Goal: Task Accomplishment & Management: Use online tool/utility

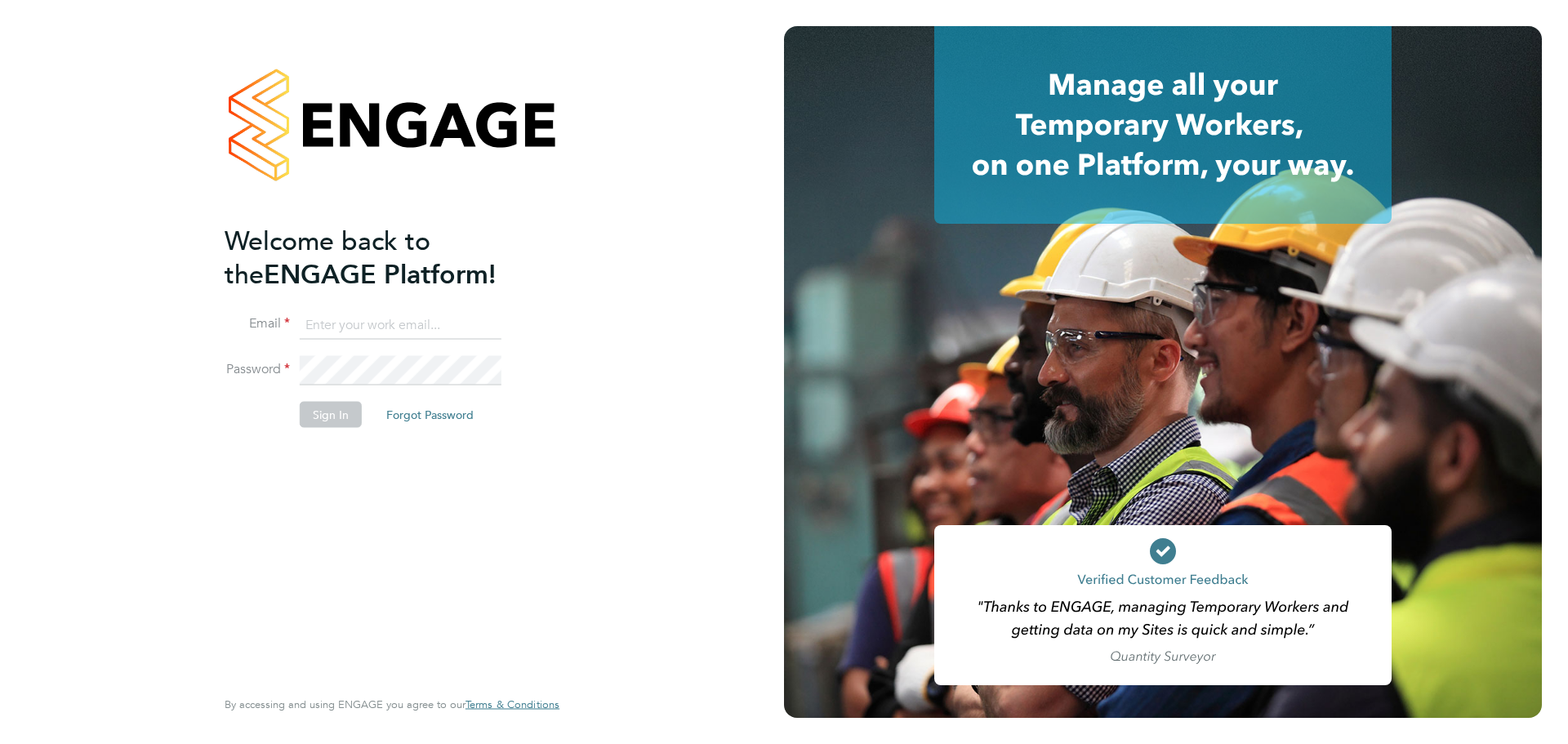
type input "melissa@rtlgroupltd.co.uk"
click at [325, 414] on button "Sign In" at bounding box center [330, 414] width 62 height 26
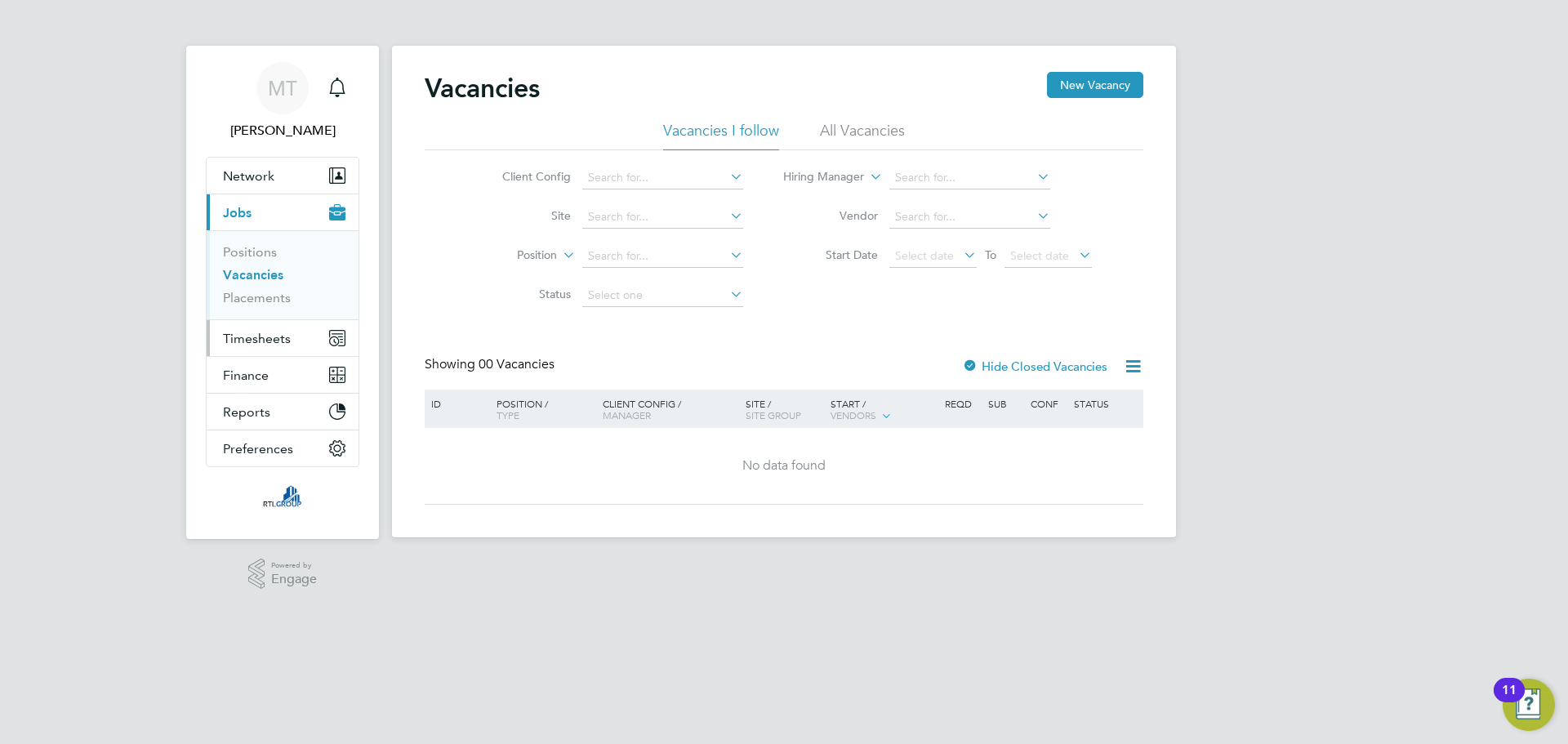
click at [276, 333] on span "Timesheets" at bounding box center [257, 338] width 68 height 15
click at [314, 336] on button "Timesheets" at bounding box center [282, 337] width 152 height 36
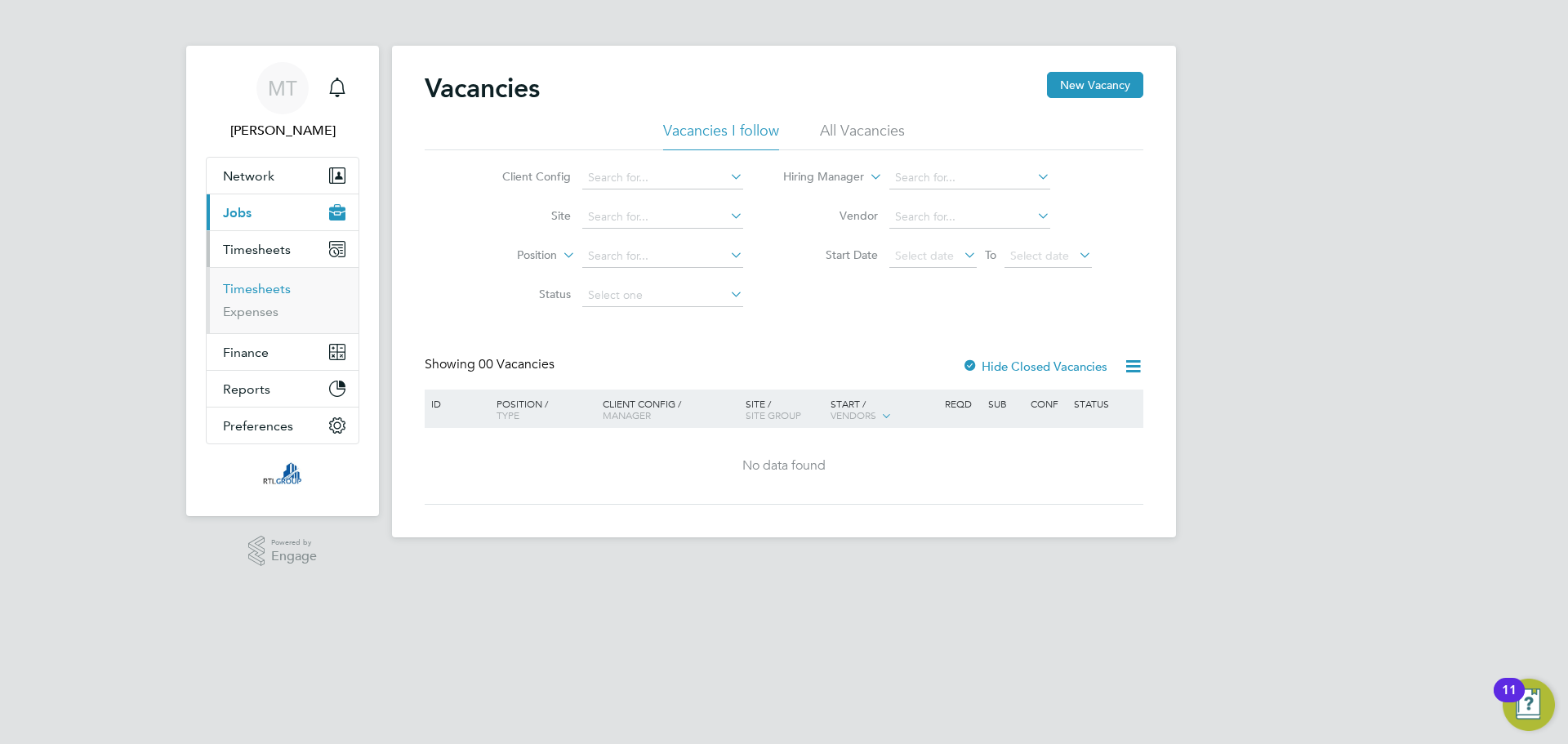
click at [259, 286] on link "Timesheets" at bounding box center [257, 289] width 68 height 15
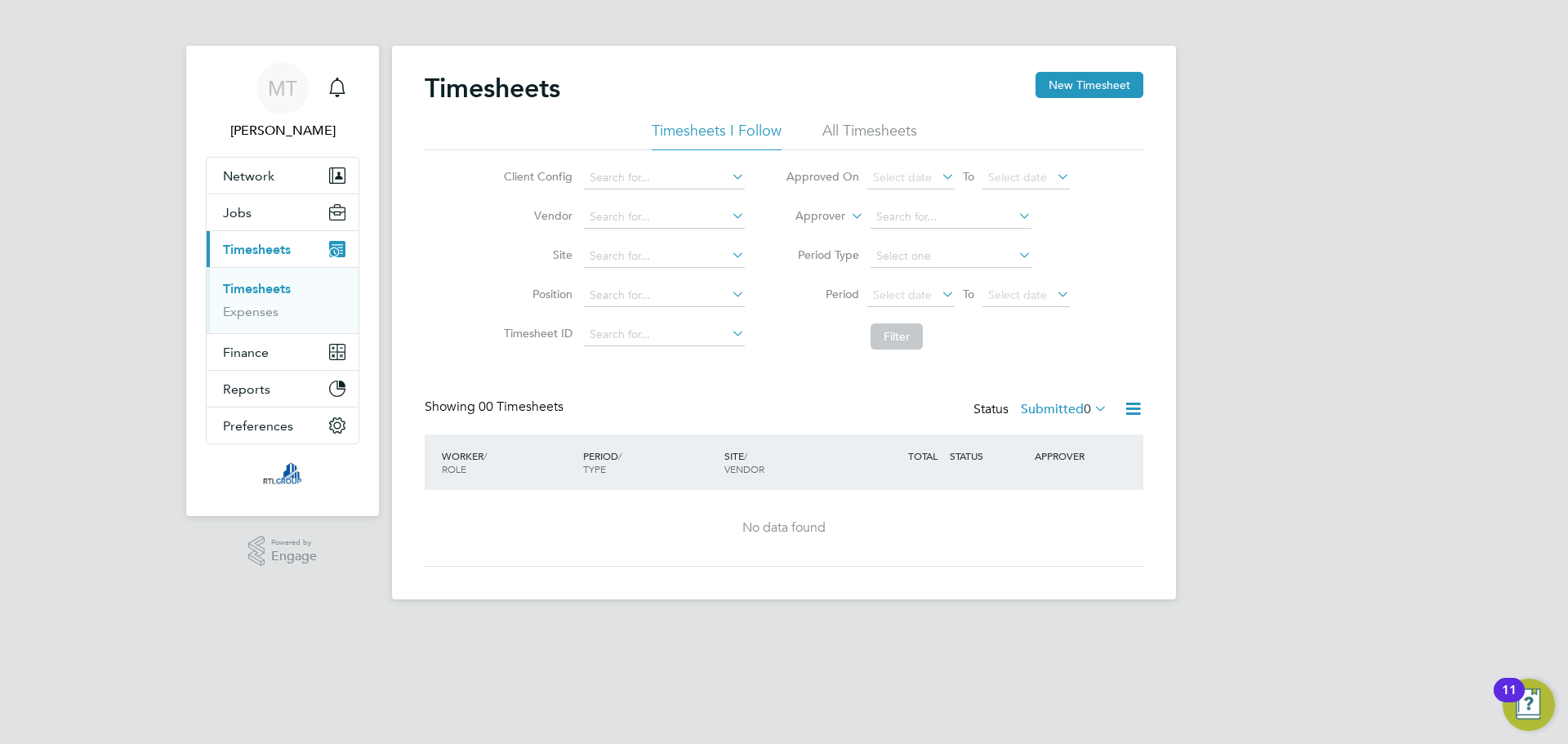
click at [841, 606] on app-footer at bounding box center [784, 613] width 784 height 26
click at [849, 134] on li "All Timesheets" at bounding box center [870, 135] width 95 height 29
